Goal: Information Seeking & Learning: Learn about a topic

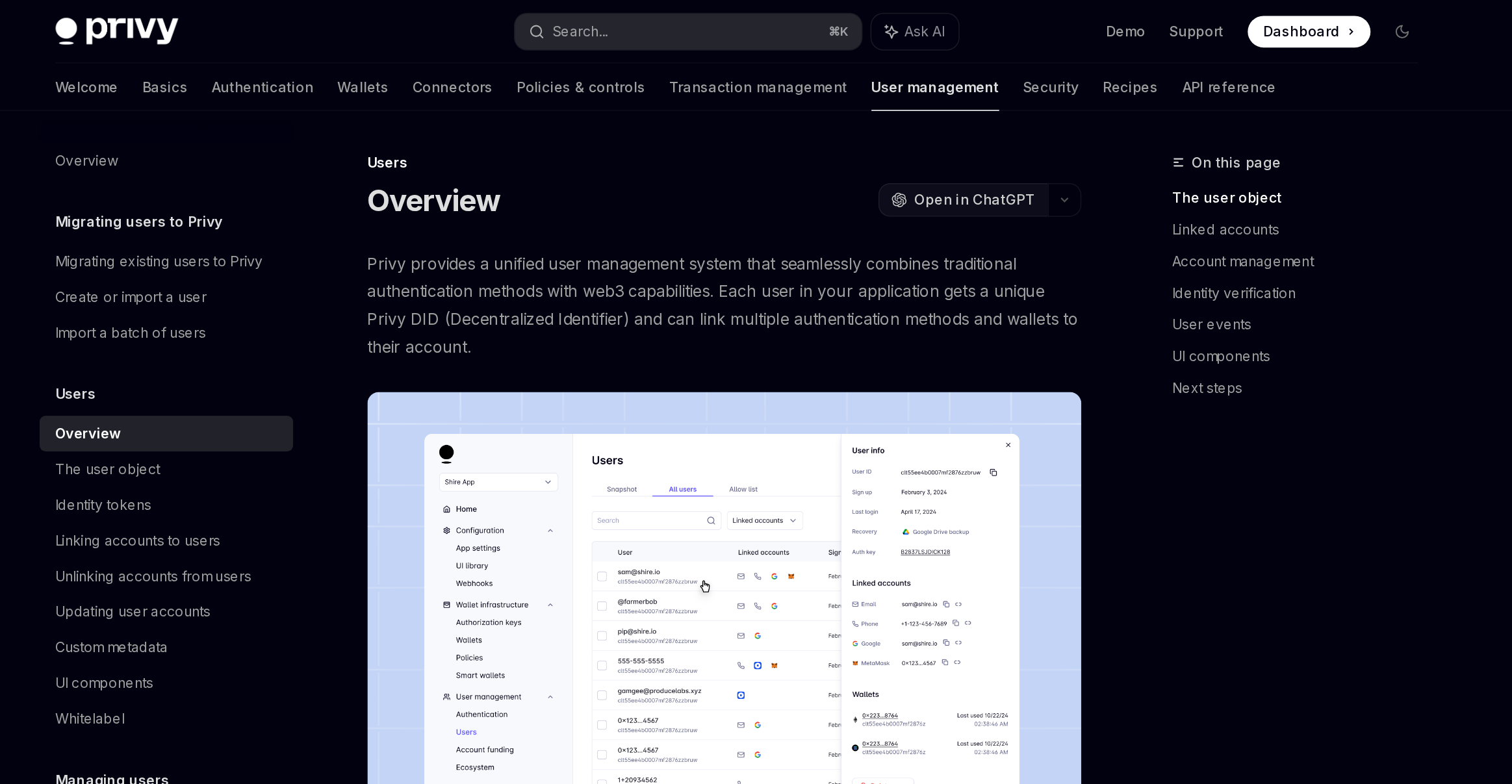
click at [920, 131] on span "Open in ChatGPT" at bounding box center [913, 131] width 79 height 13
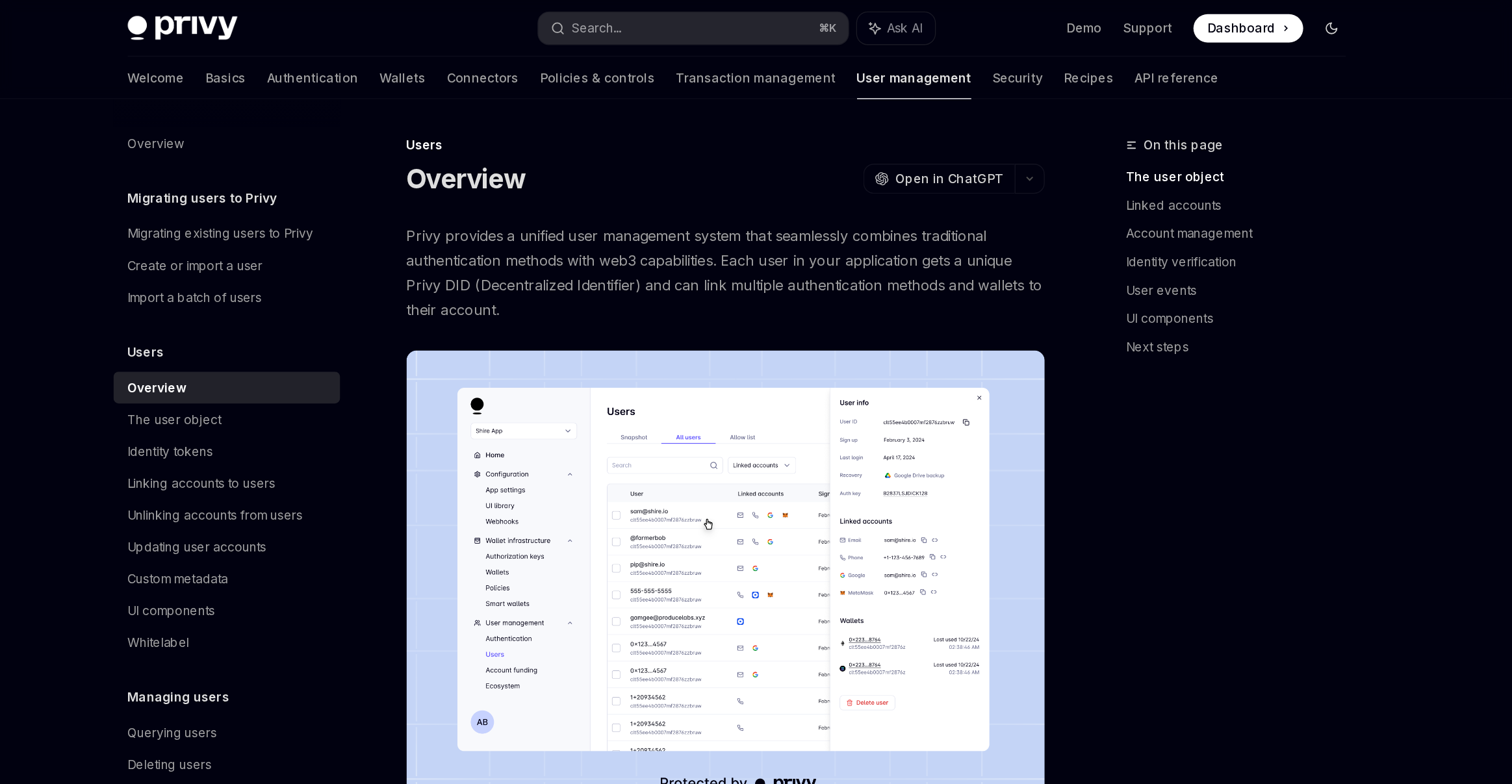
click at [982, 21] on icon "Toggle dark mode" at bounding box center [1193, 21] width 10 height 10
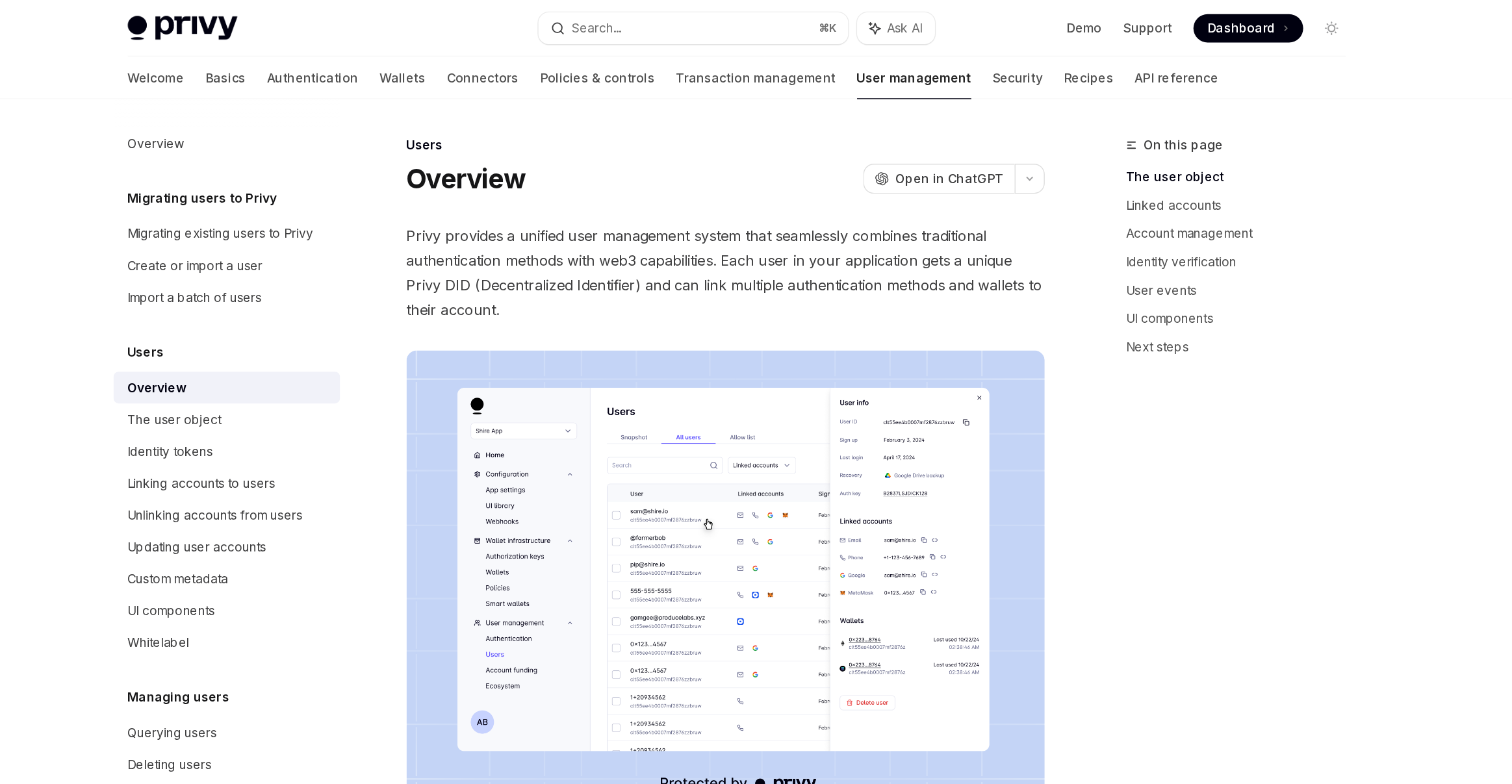
click at [843, 182] on span "Privy provides a unified user management system that seamlessly combines tradit…" at bounding box center [748, 200] width 468 height 73
click at [614, 174] on span "Privy provides a unified user management system that seamlessly combines tradit…" at bounding box center [748, 200] width 468 height 73
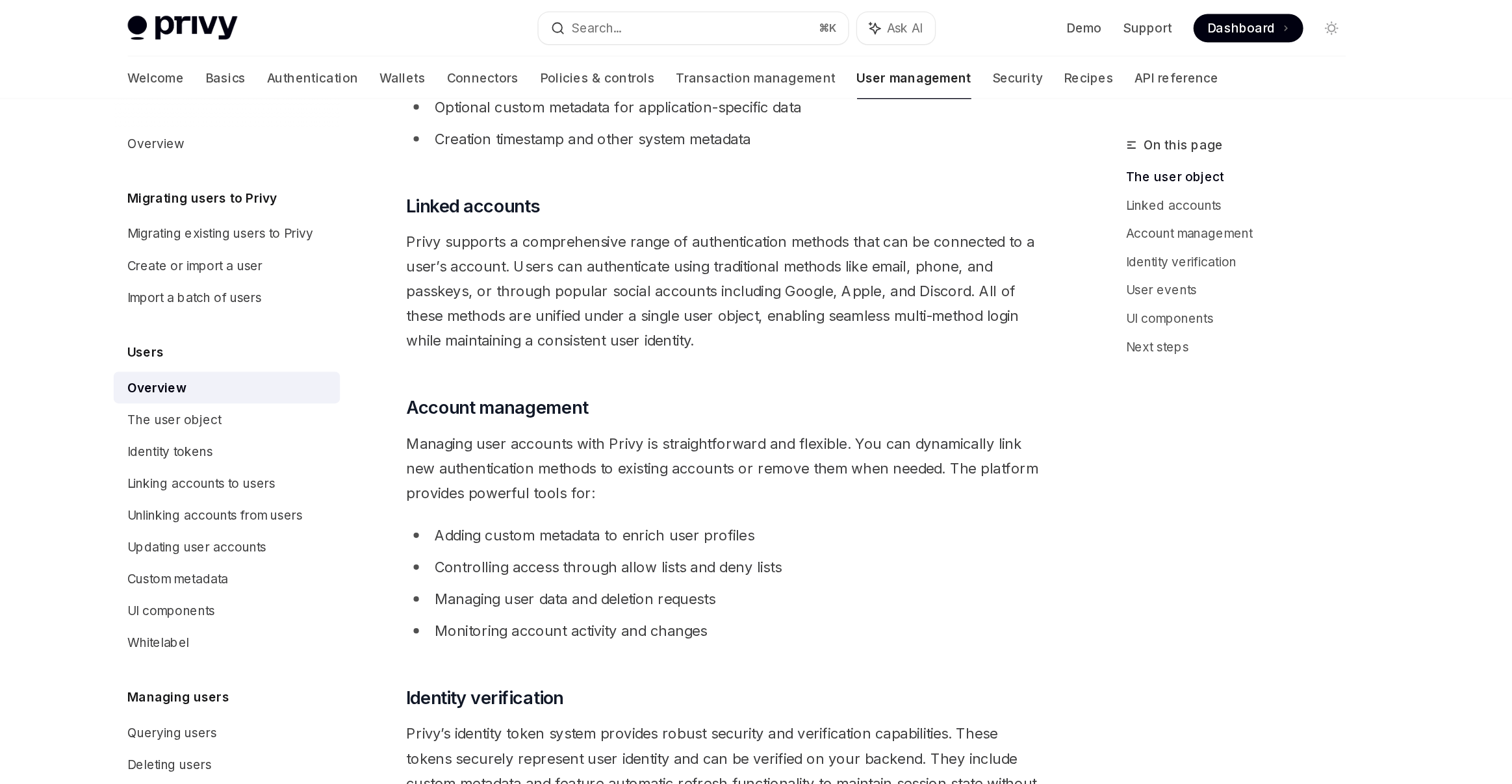
scroll to position [614, 0]
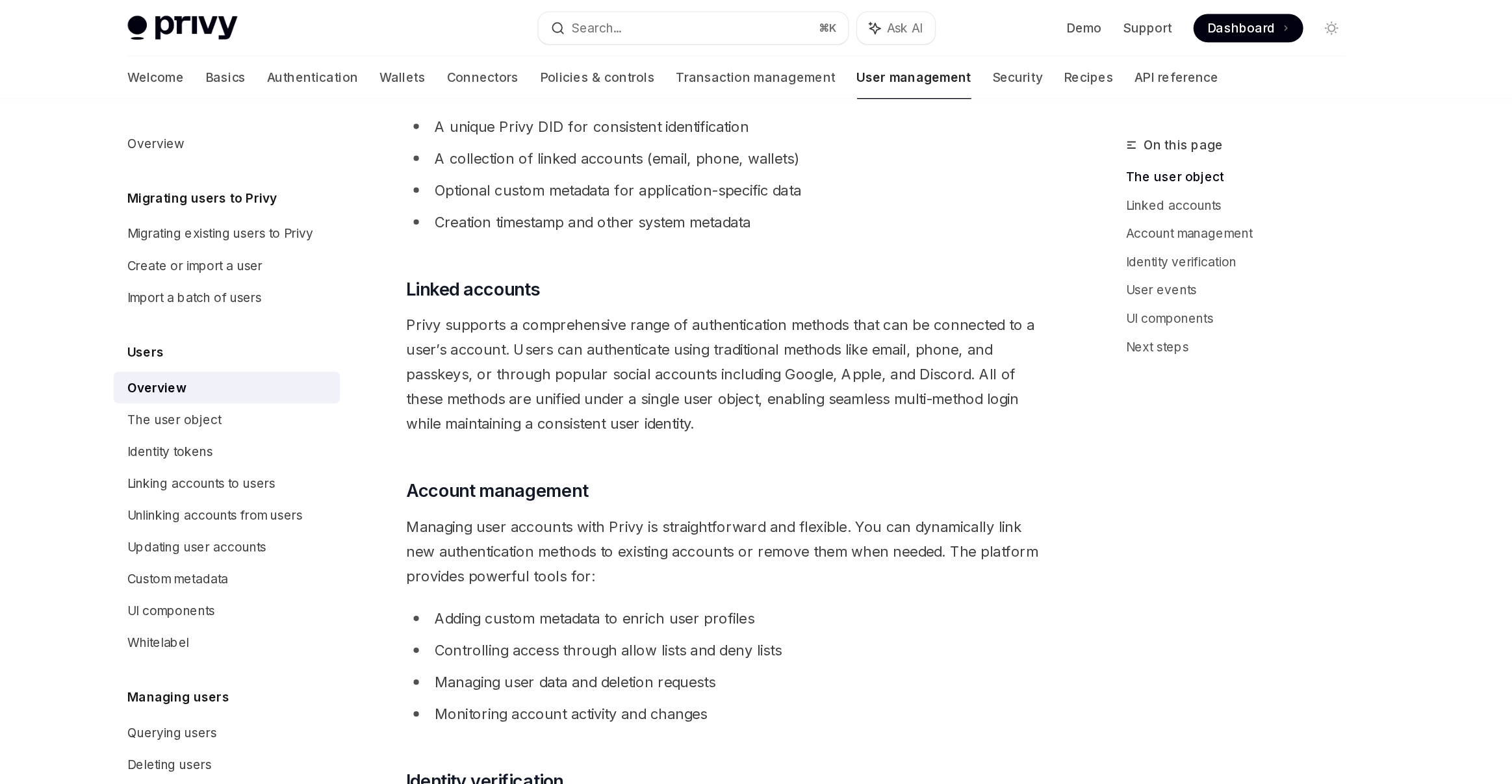
click at [845, 58] on link "User management" at bounding box center [887, 57] width 84 height 31
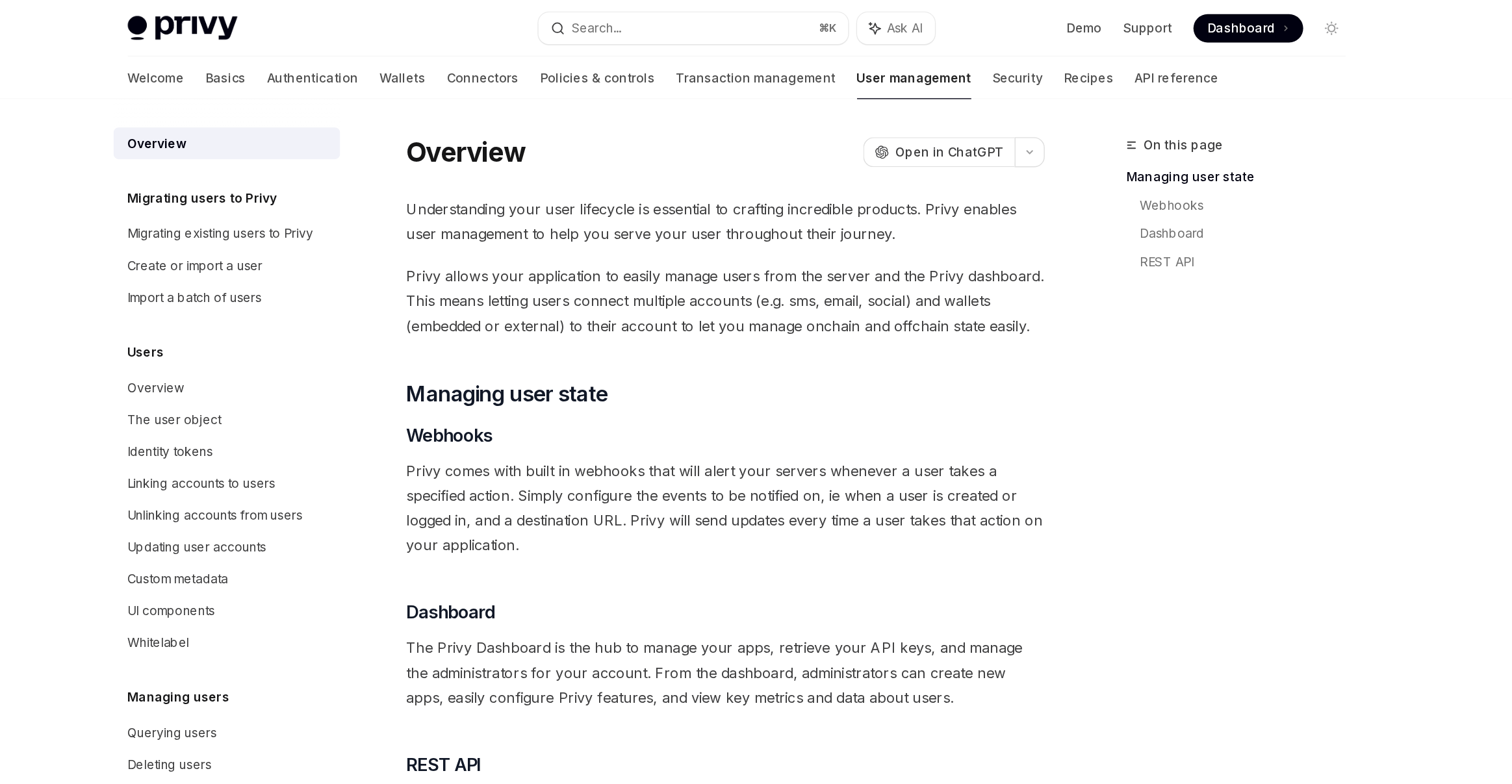
click at [343, 106] on div "Overview" at bounding box center [331, 105] width 43 height 16
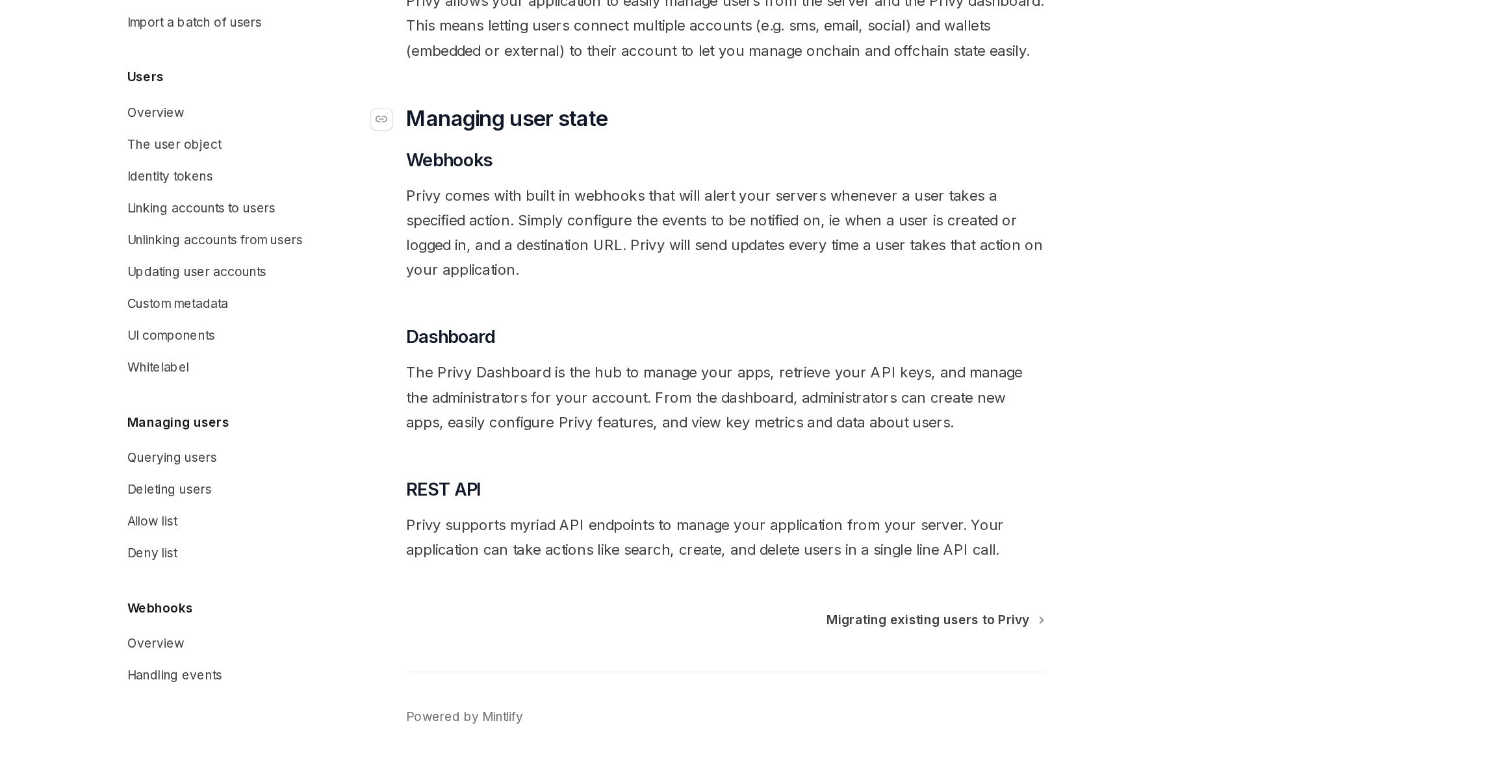
scroll to position [23, 0]
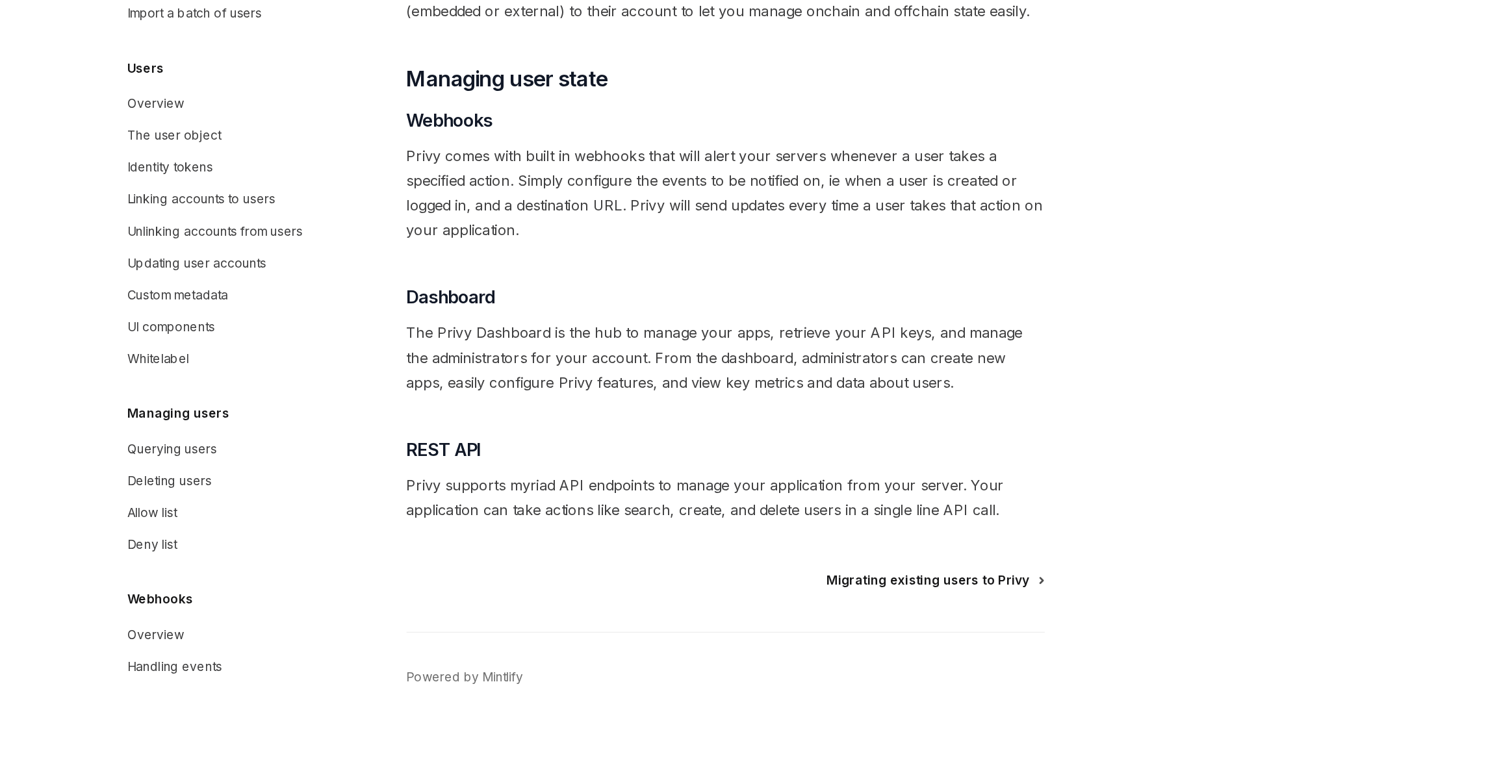
click at [902, 556] on span "Migrating existing users to Privy" at bounding box center [897, 635] width 149 height 13
type textarea "*"
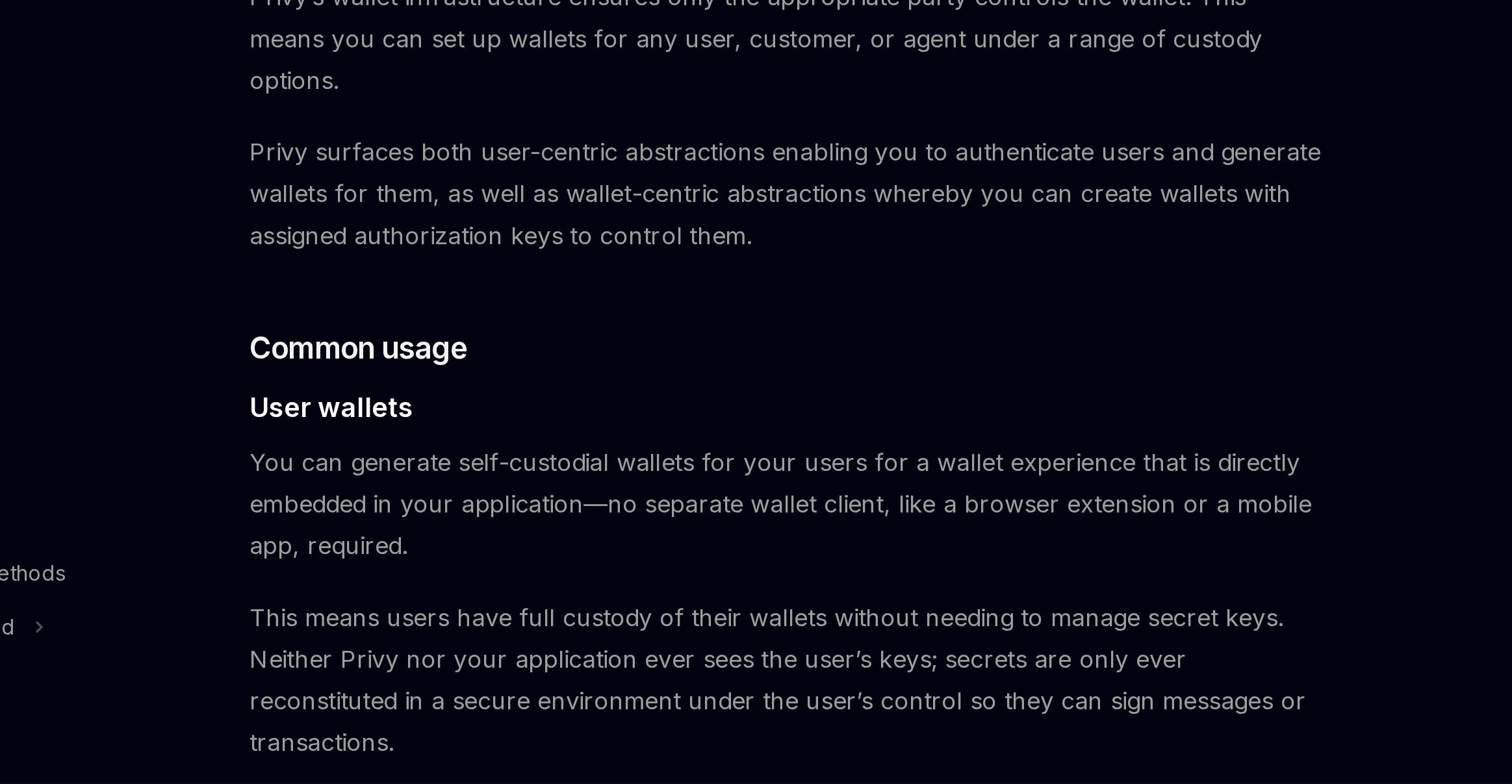
scroll to position [385, 0]
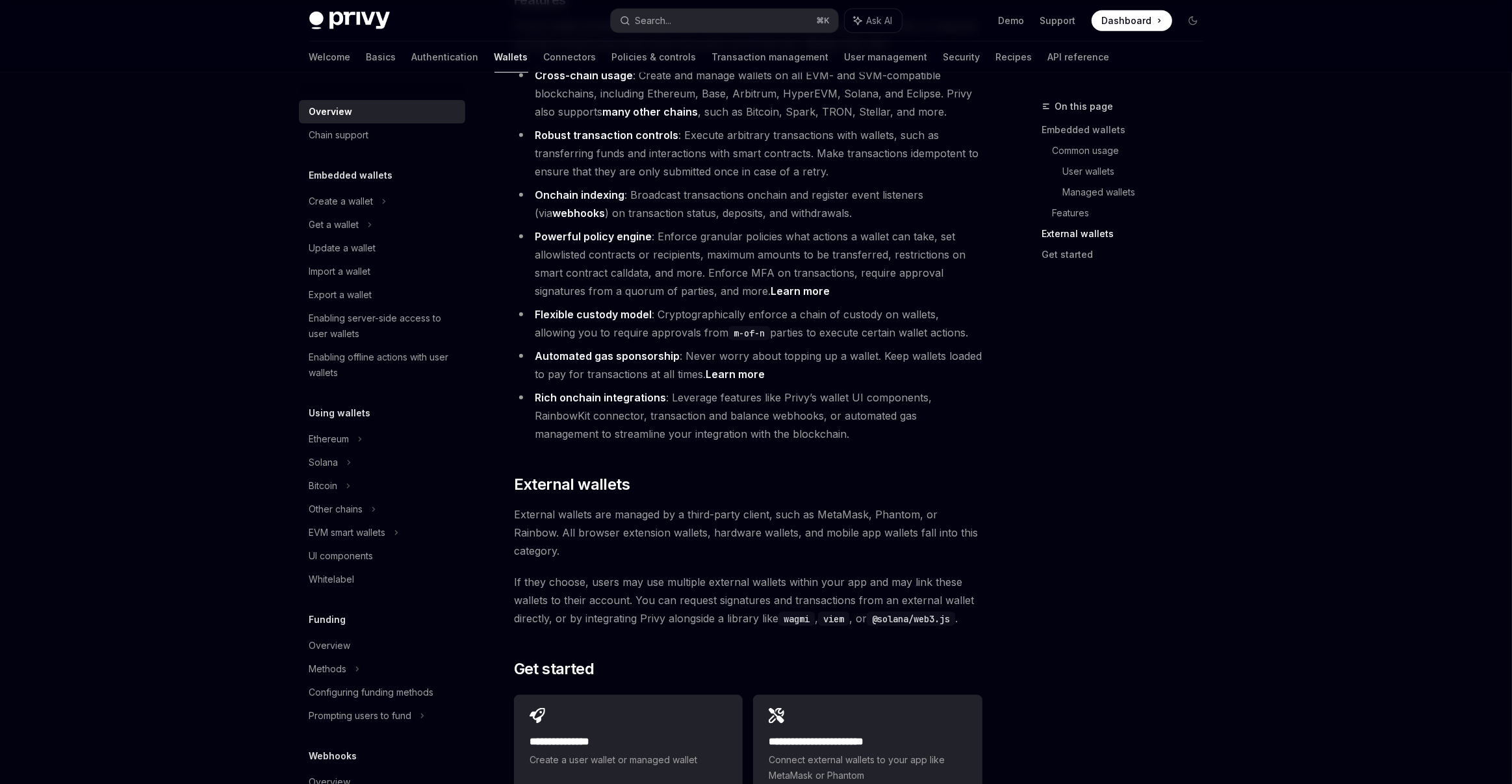
scroll to position [1801, 0]
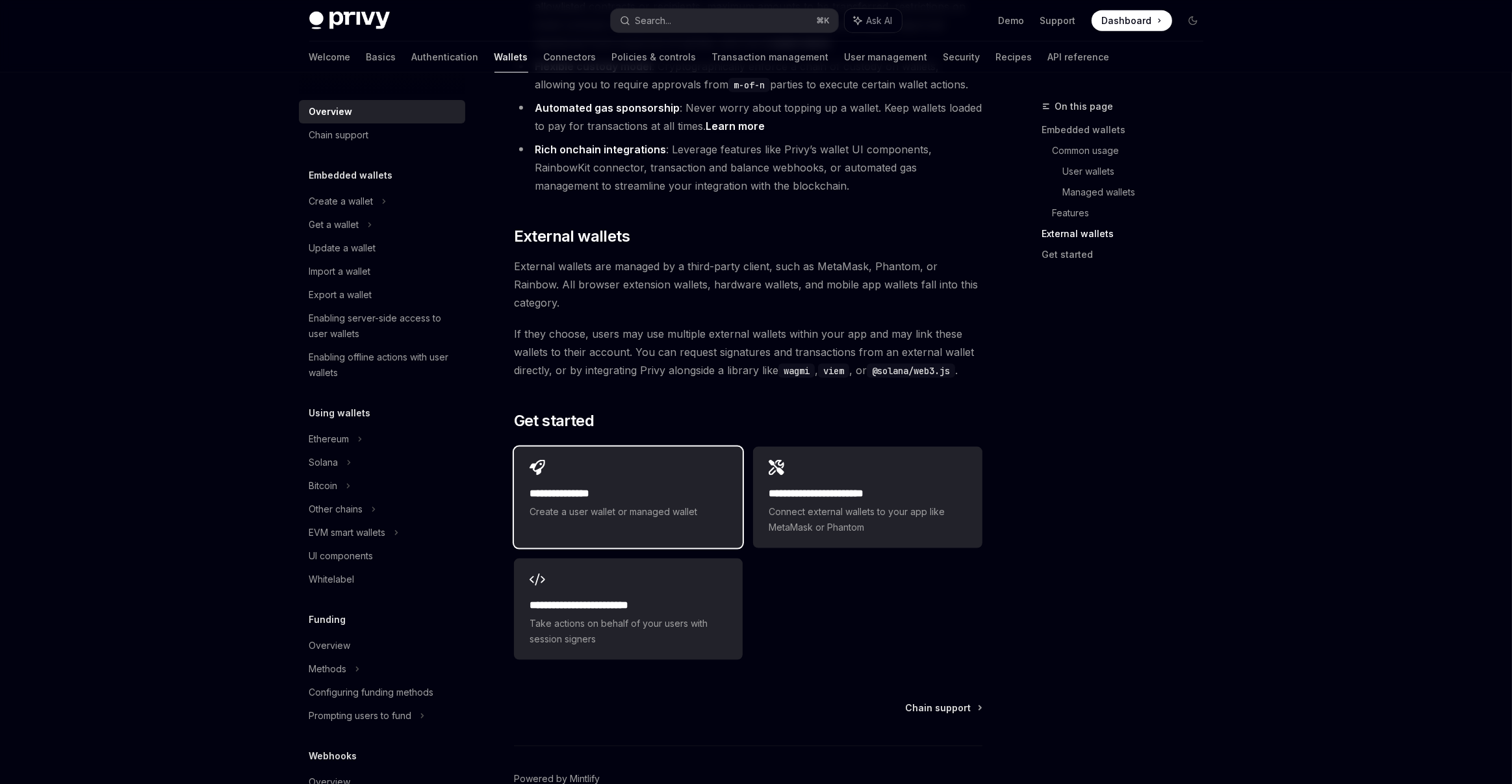
click at [641, 486] on h2 "**********" at bounding box center [629, 493] width 197 height 16
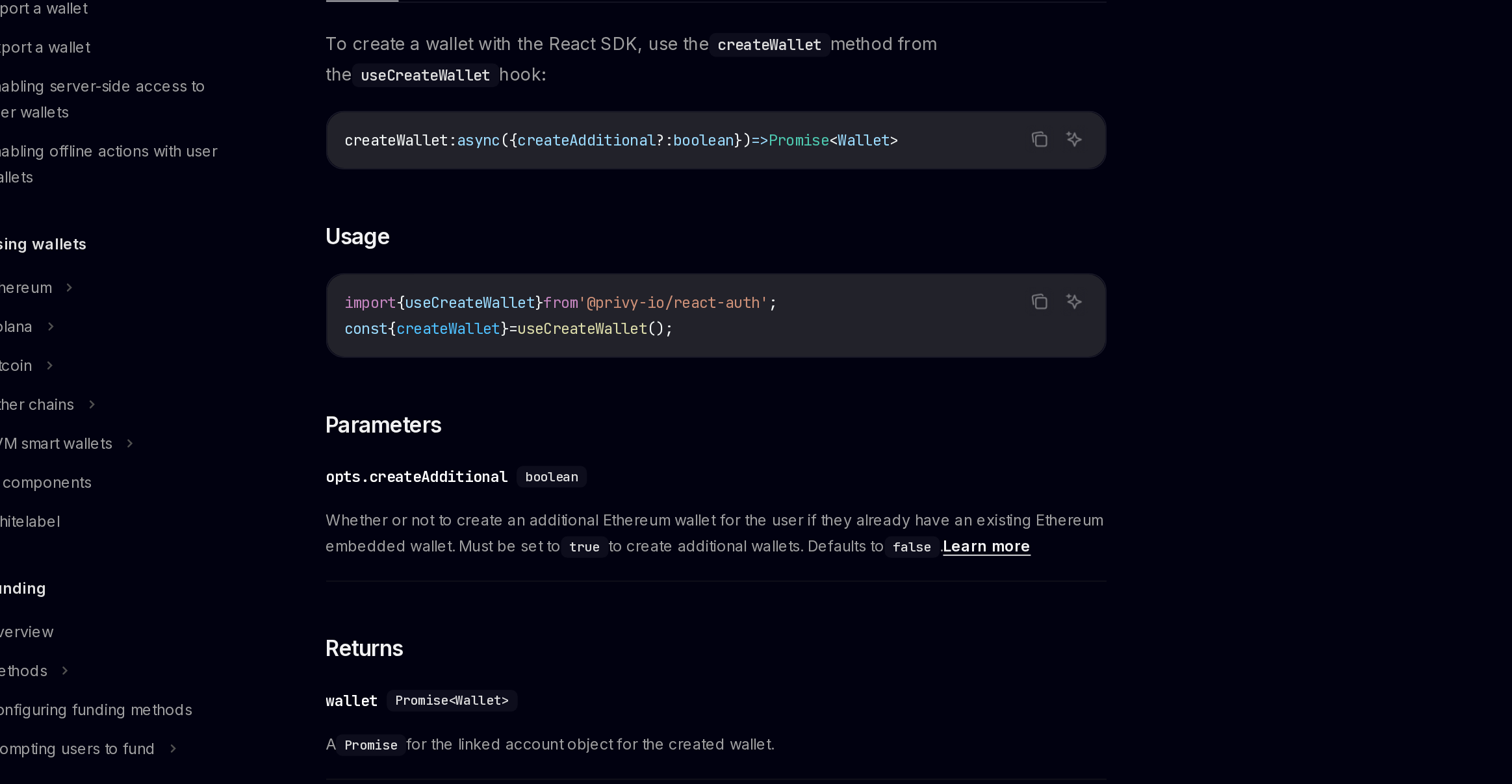
scroll to position [167, 0]
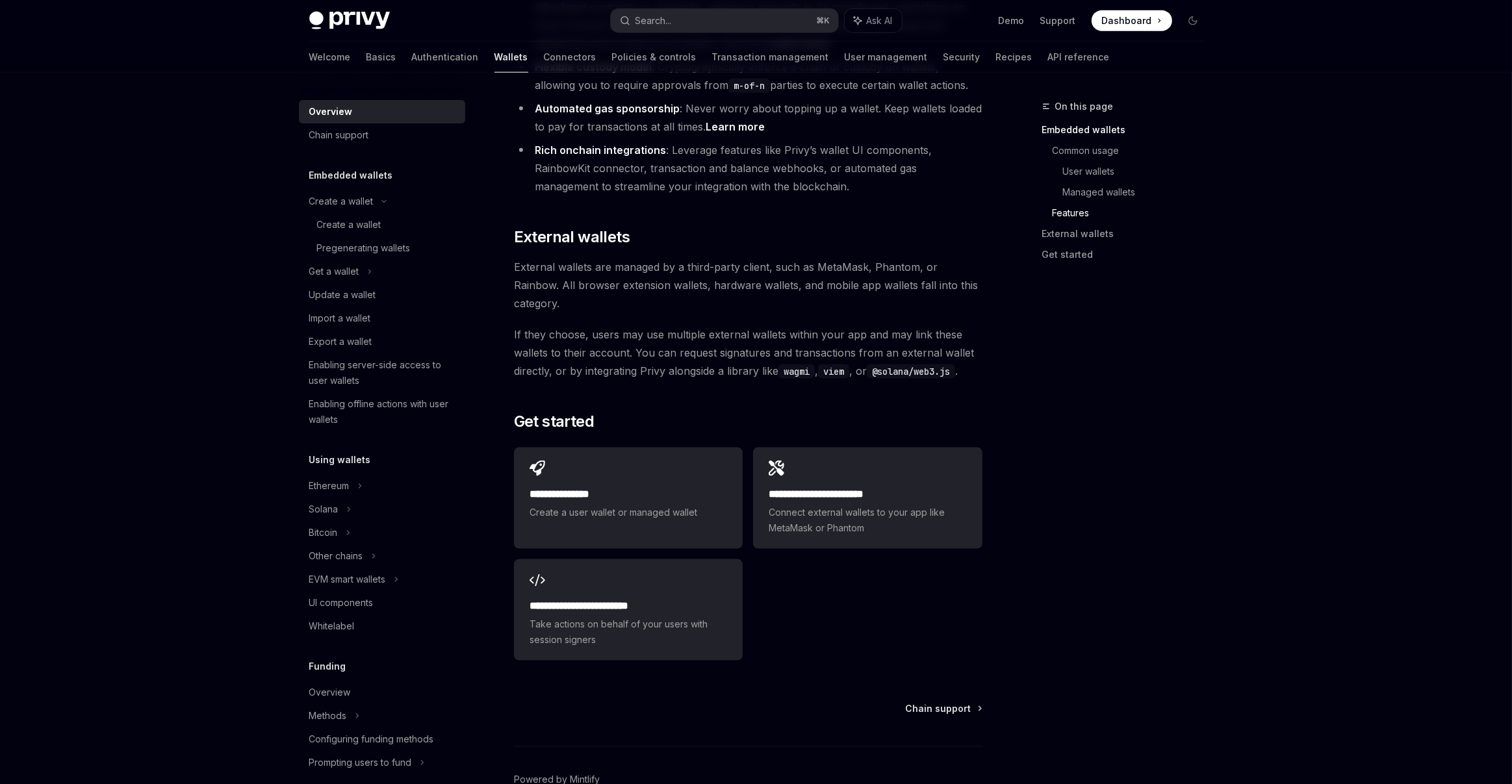
scroll to position [1801, 0]
click at [832, 504] on span "Connect external wallets to your app like MetaMask or Phantom" at bounding box center [867, 519] width 197 height 31
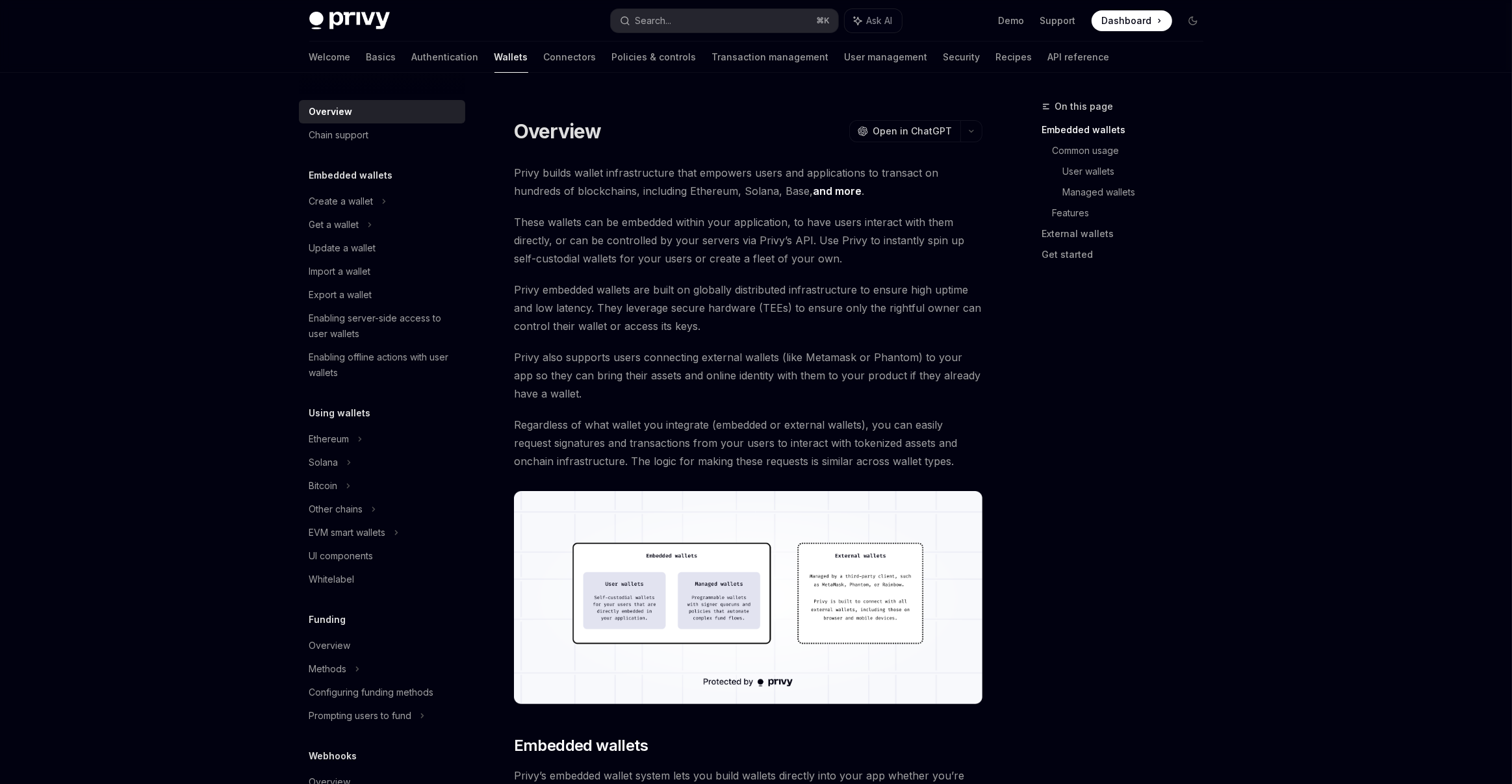
click at [325, 114] on div "Overview" at bounding box center [331, 112] width 43 height 16
click at [351, 137] on div "Chain support" at bounding box center [340, 135] width 60 height 16
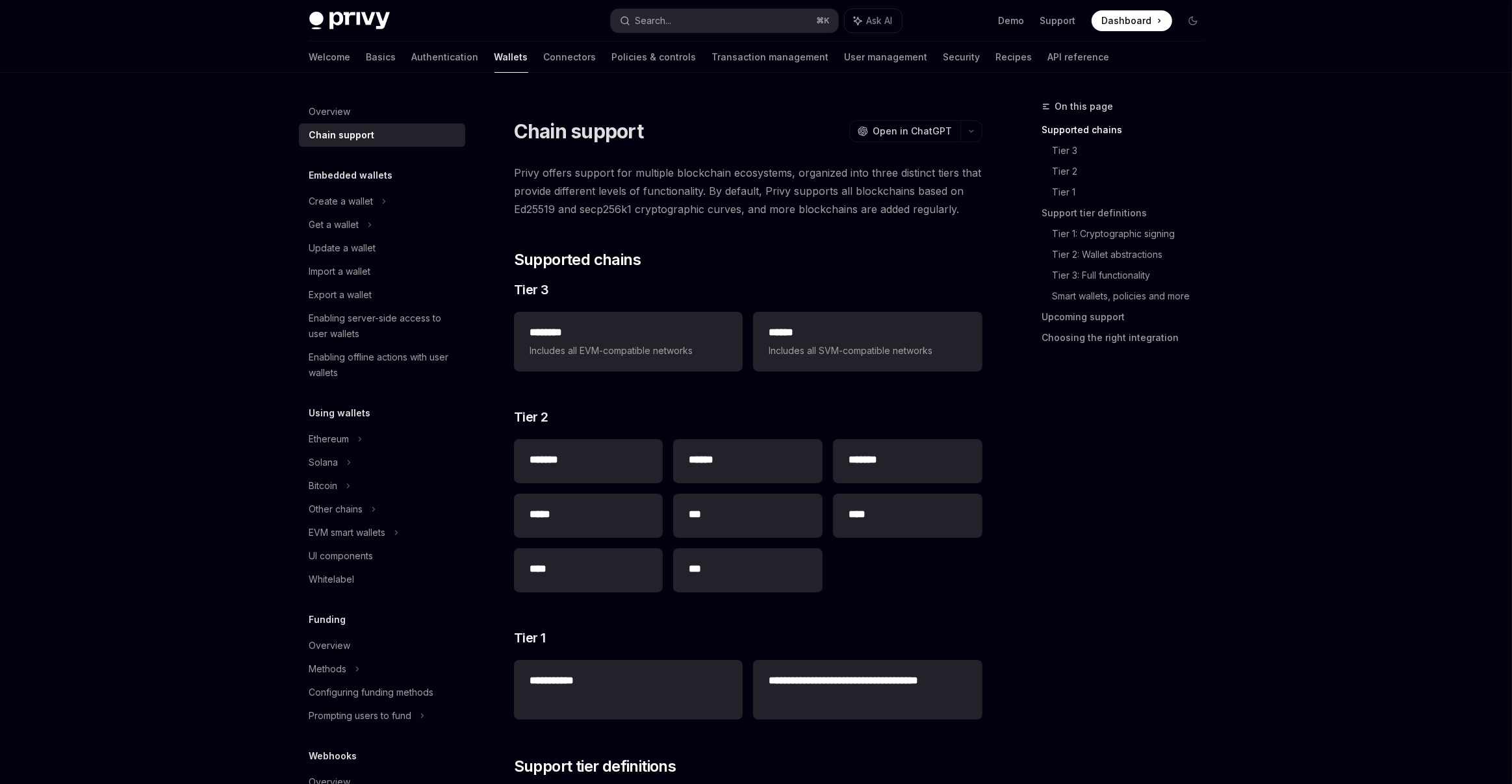
click at [361, 180] on h5 "Embedded wallets" at bounding box center [352, 175] width 84 height 16
click at [358, 201] on div "Create a wallet" at bounding box center [341, 201] width 64 height 16
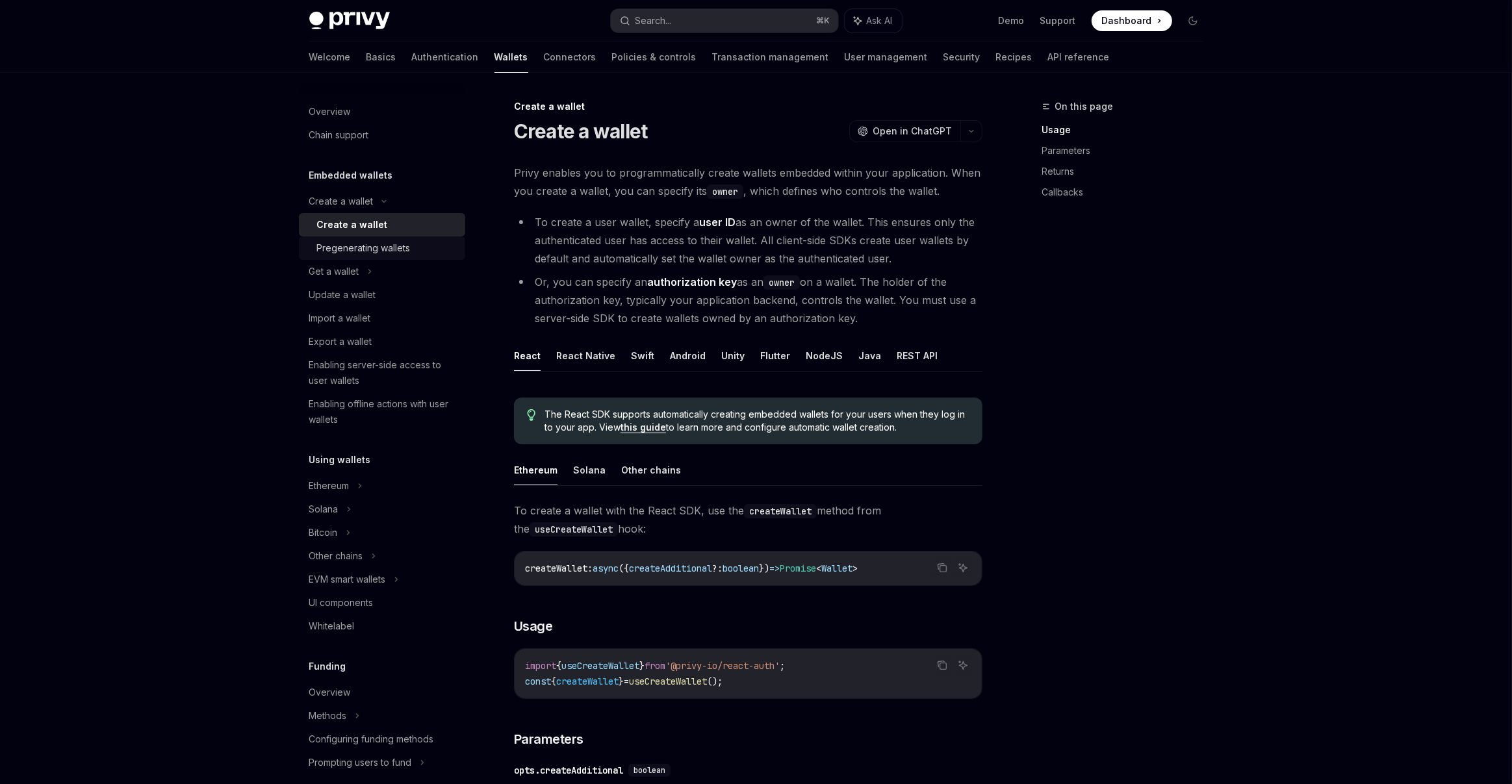
click at [357, 247] on div "Pregenerating wallets" at bounding box center [363, 248] width 93 height 16
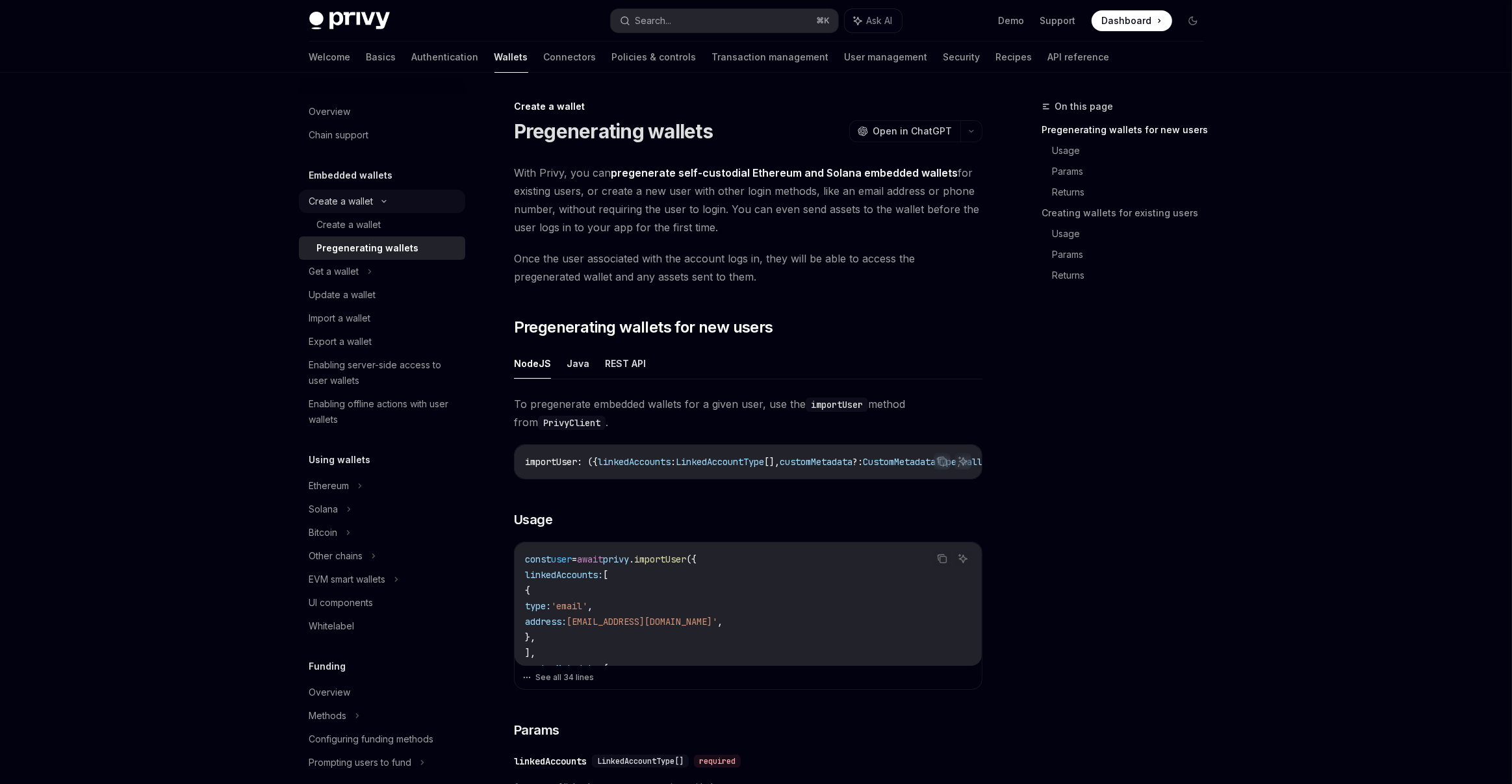
click at [356, 201] on div "Create a wallet" at bounding box center [341, 201] width 64 height 16
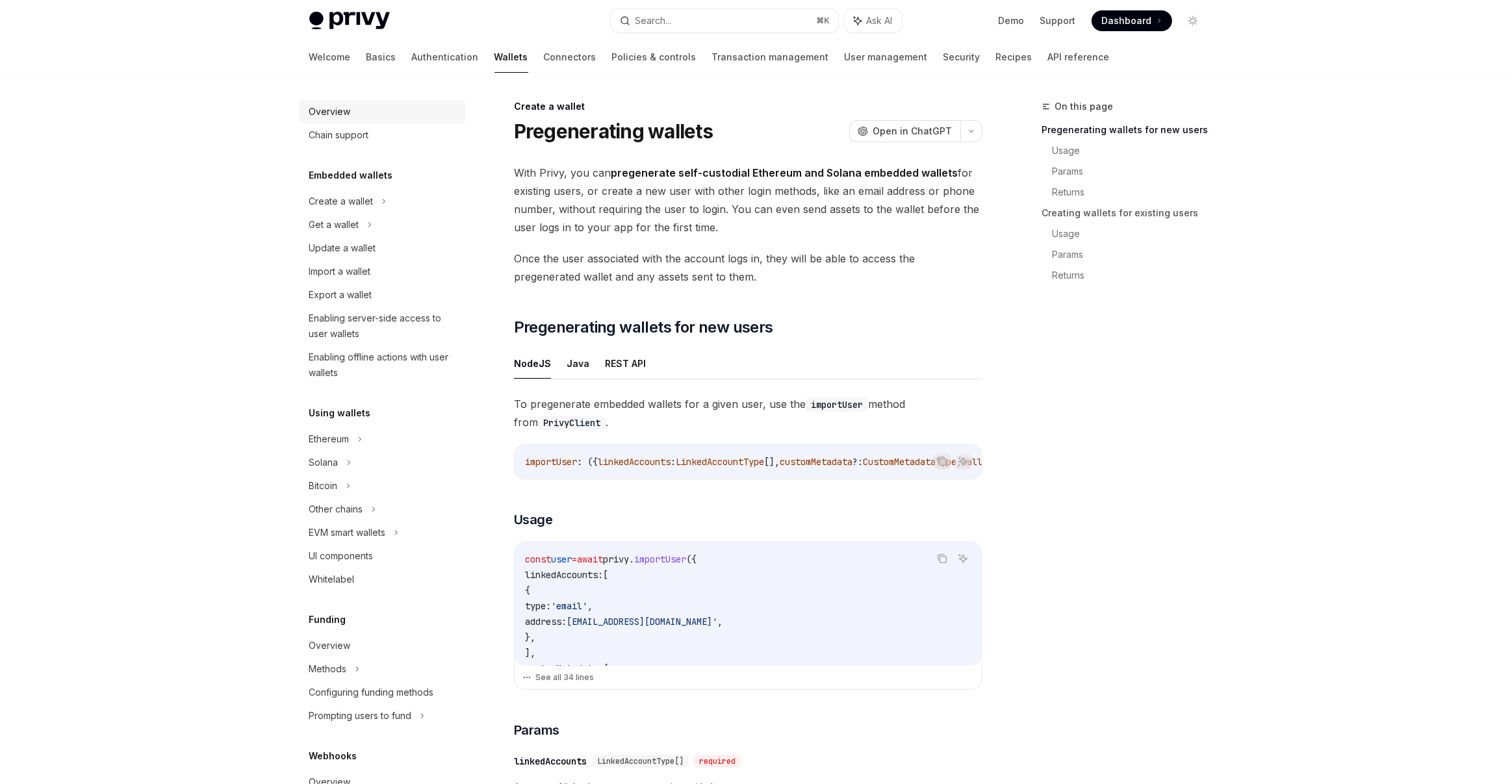
click at [334, 112] on div "Overview" at bounding box center [330, 112] width 42 height 16
type textarea "*"
